Goal: Find specific page/section: Find specific page/section

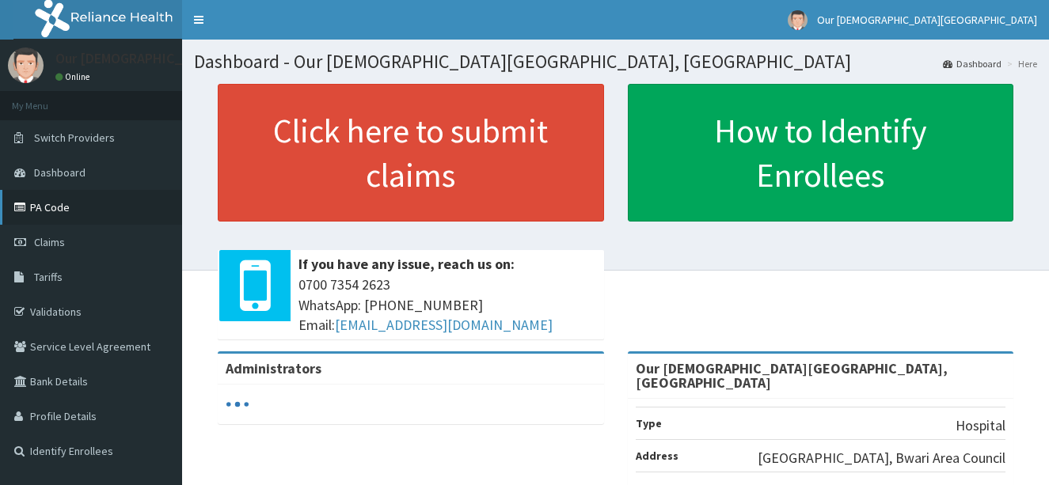
click at [34, 200] on link "PA Code" at bounding box center [91, 207] width 182 height 35
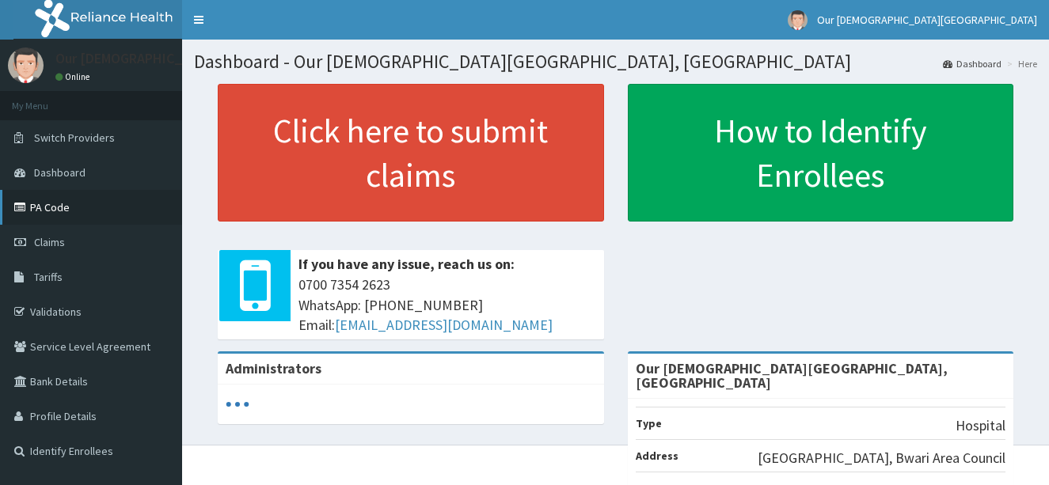
click at [38, 198] on link "PA Code" at bounding box center [91, 207] width 182 height 35
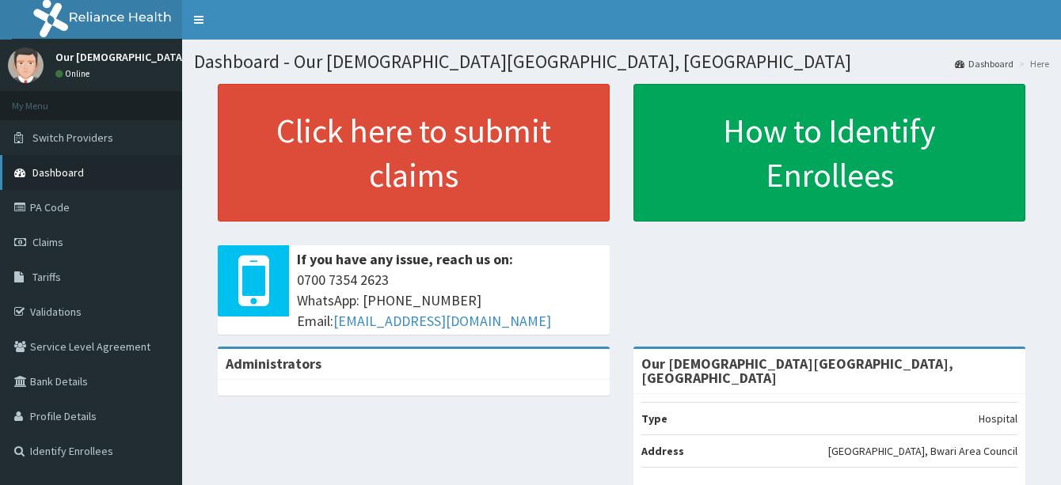
click at [79, 165] on span "Dashboard" at bounding box center [57, 172] width 51 height 14
click at [70, 204] on link "PA Code" at bounding box center [91, 207] width 182 height 35
